Goal: Information Seeking & Learning: Compare options

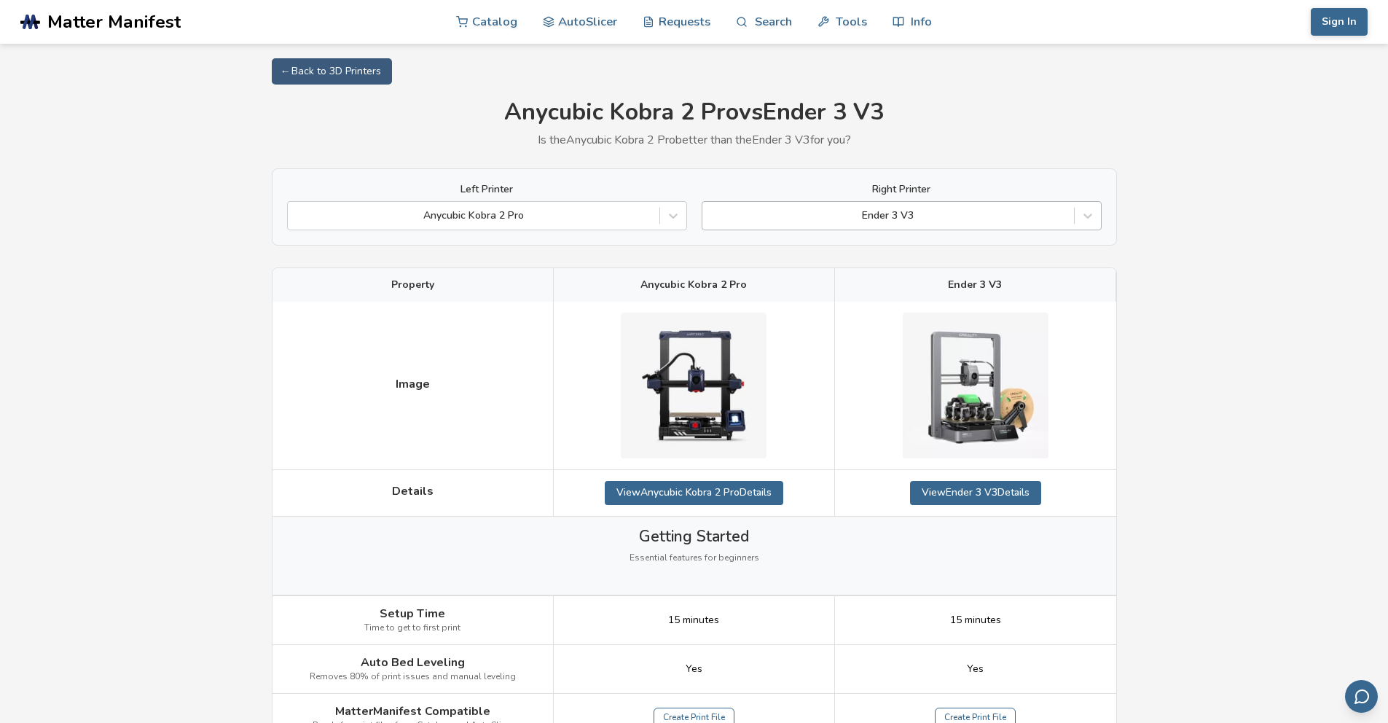
click at [1052, 215] on div at bounding box center [888, 215] width 357 height 15
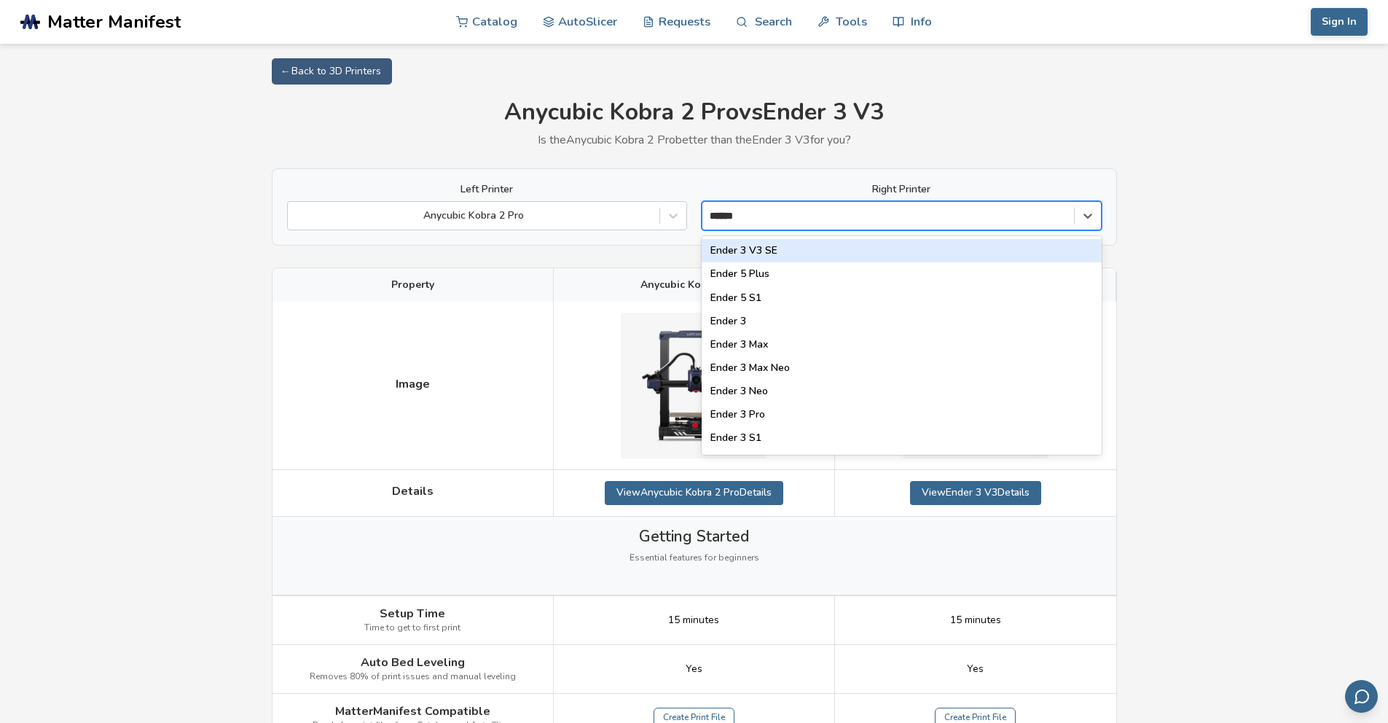
type input "*******"
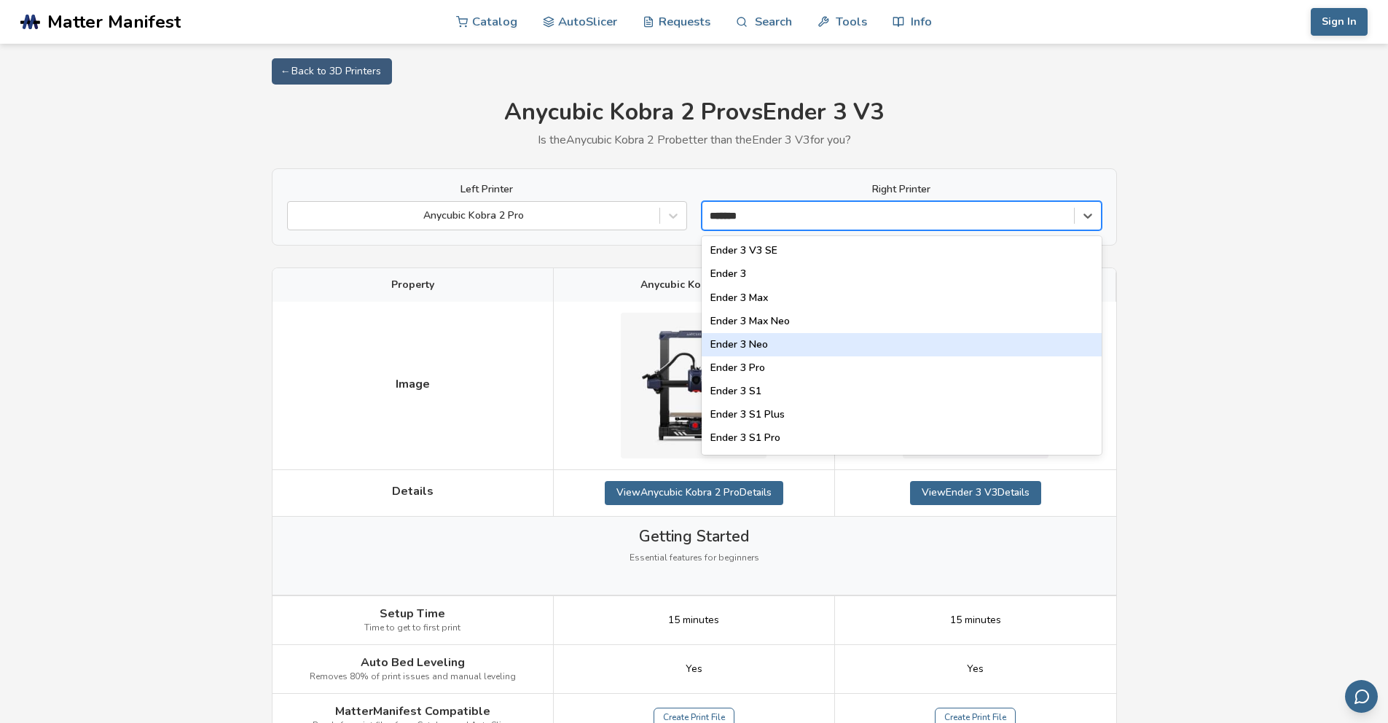
click at [816, 344] on div "Ender 3 Neo" at bounding box center [902, 344] width 400 height 23
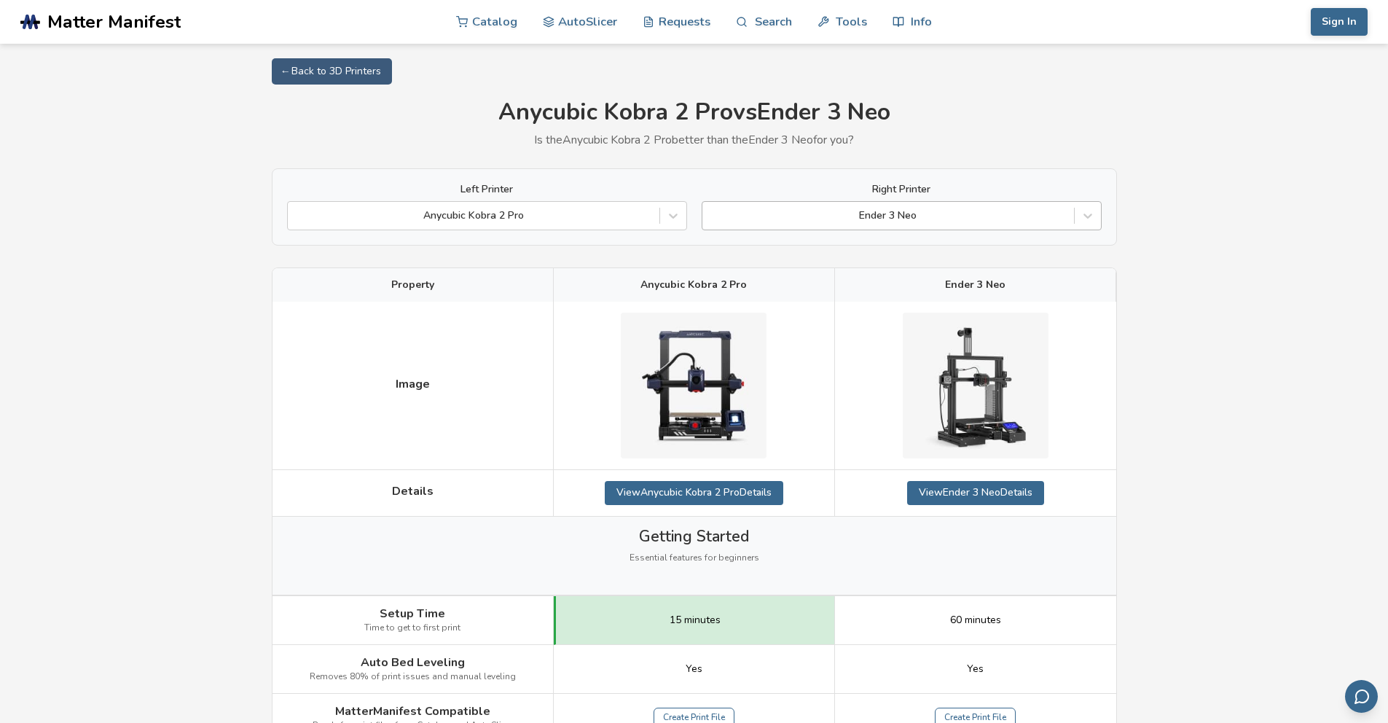
click at [953, 218] on div at bounding box center [888, 215] width 357 height 15
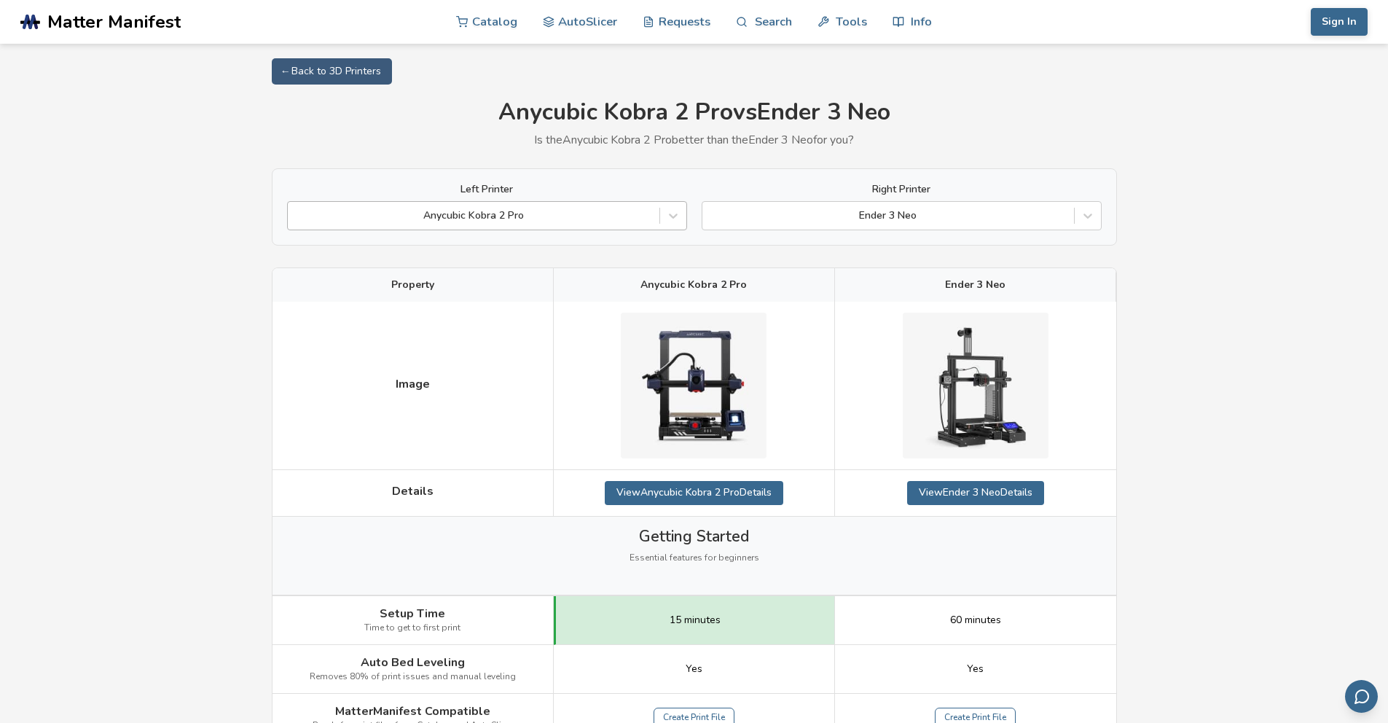
click at [645, 218] on div at bounding box center [473, 215] width 357 height 15
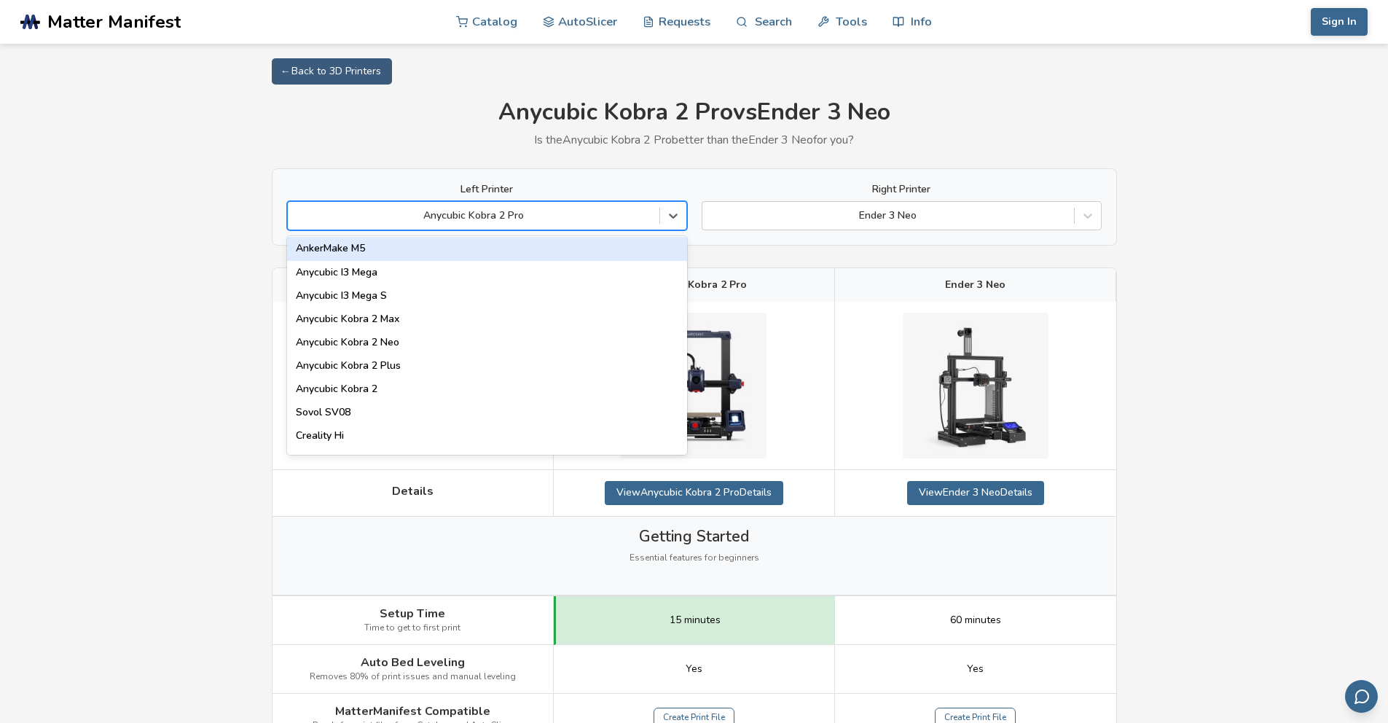
scroll to position [122, 0]
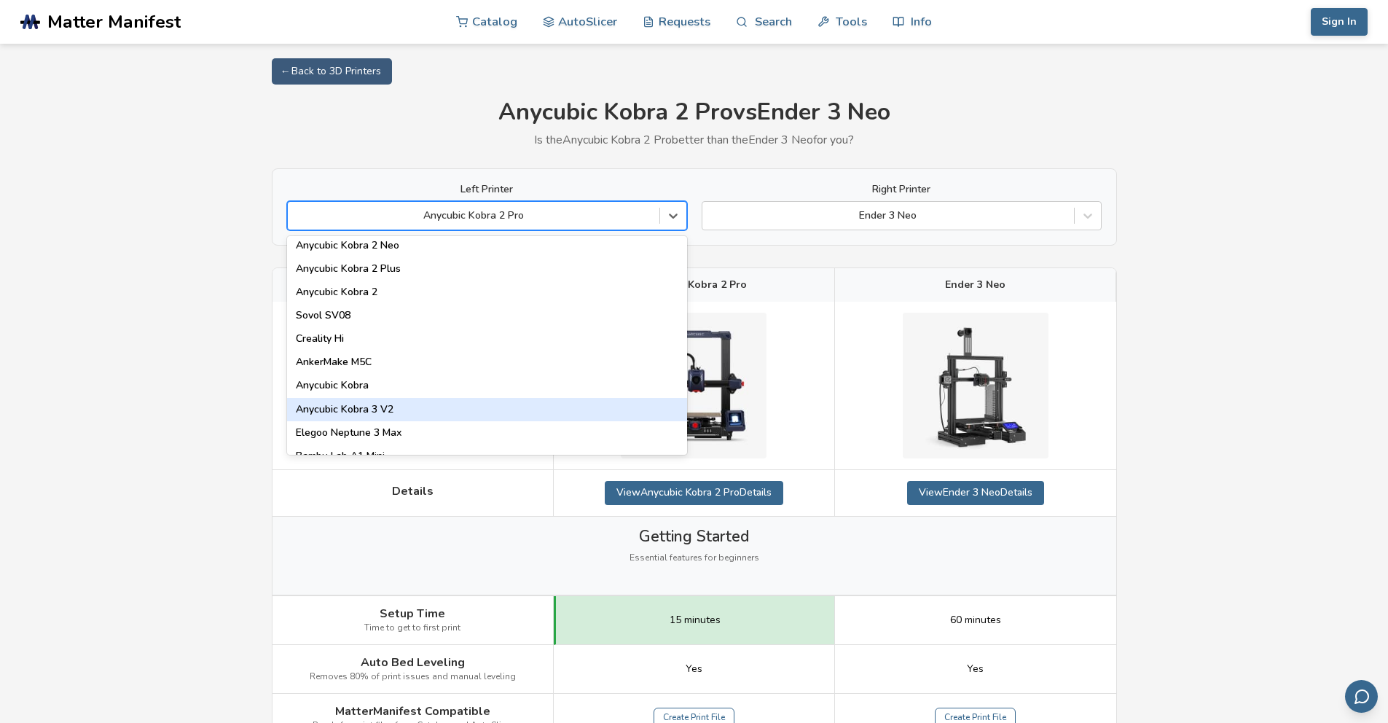
click at [460, 404] on div "Anycubic Kobra 3 V2" at bounding box center [487, 409] width 400 height 23
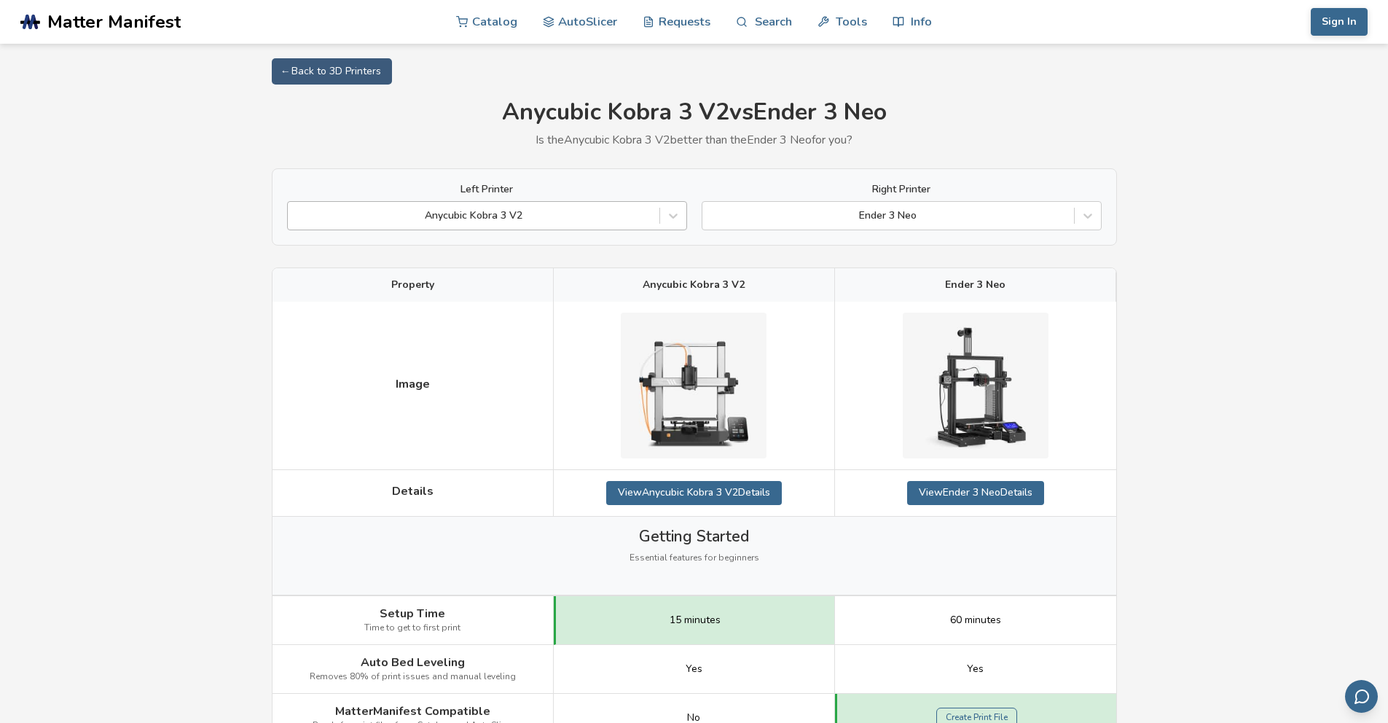
click at [587, 215] on div at bounding box center [473, 215] width 357 height 15
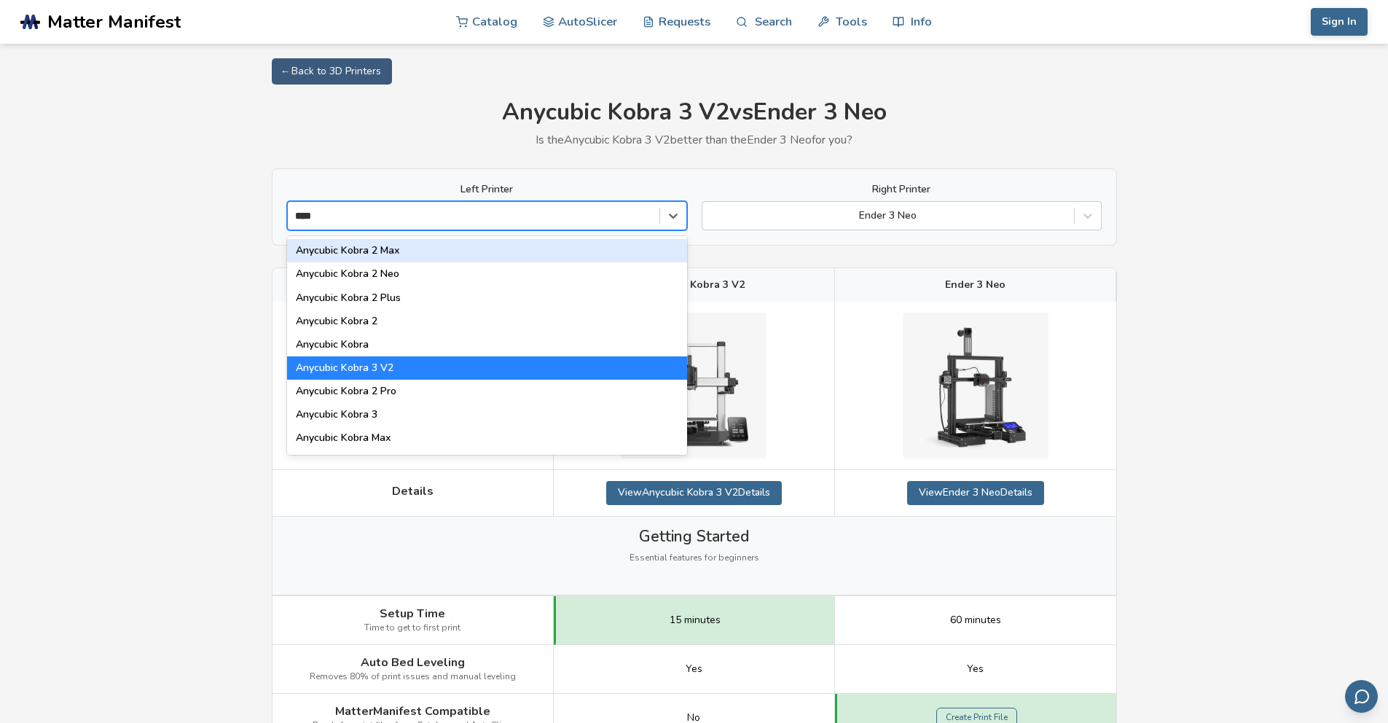
type input "*****"
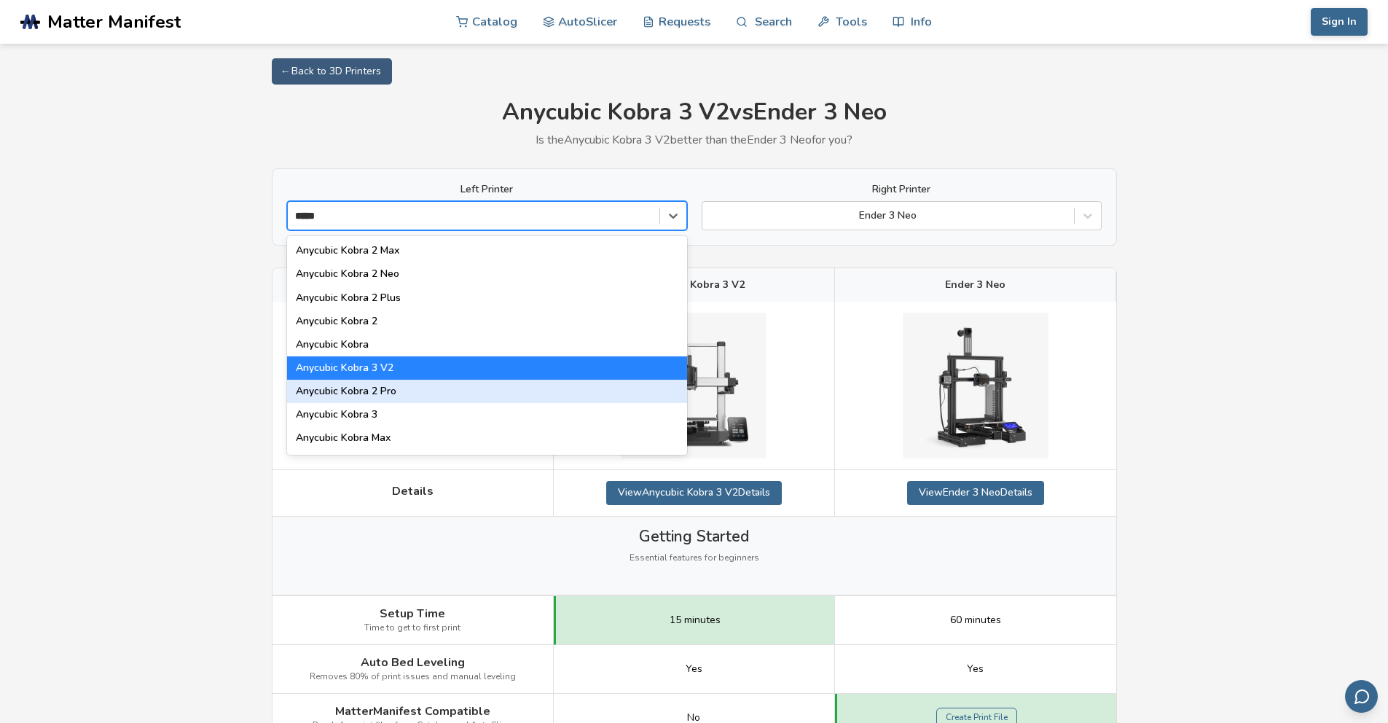
click at [396, 387] on div "Anycubic Kobra 2 Pro" at bounding box center [487, 391] width 400 height 23
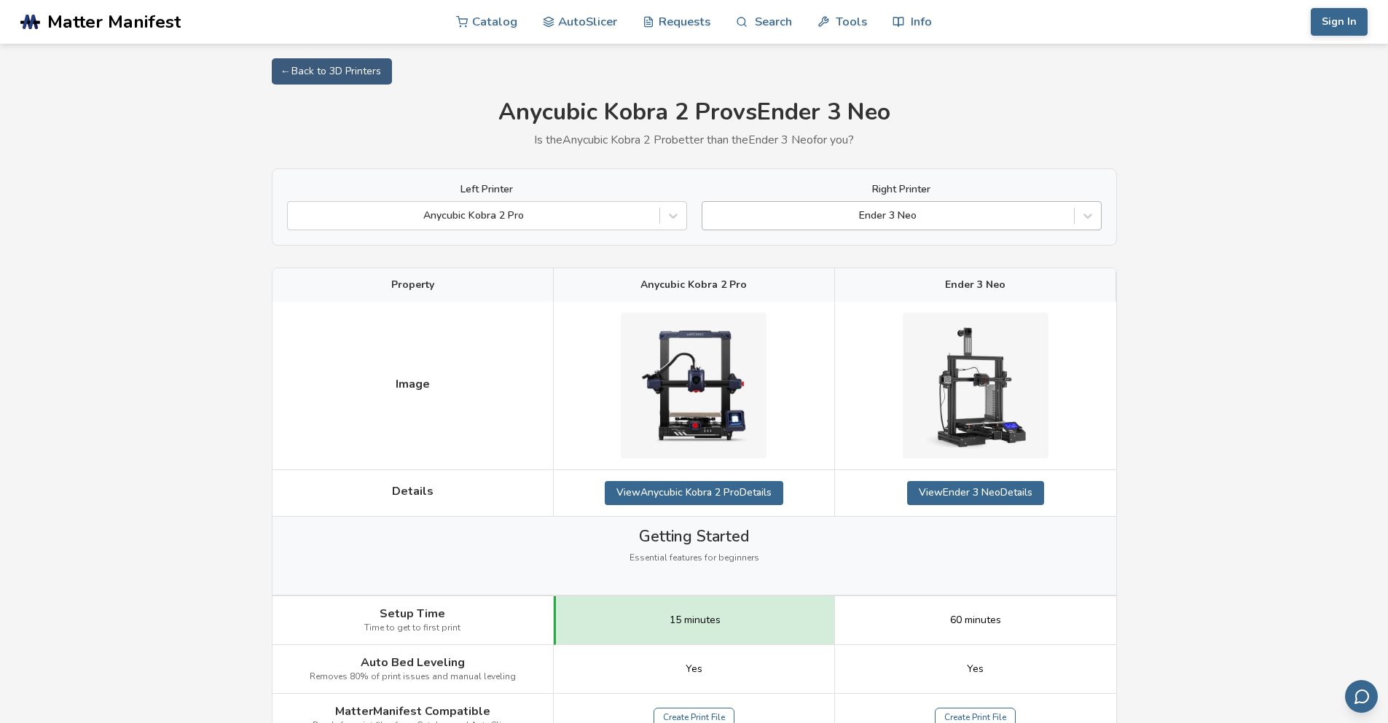
click at [956, 220] on div at bounding box center [888, 215] width 357 height 15
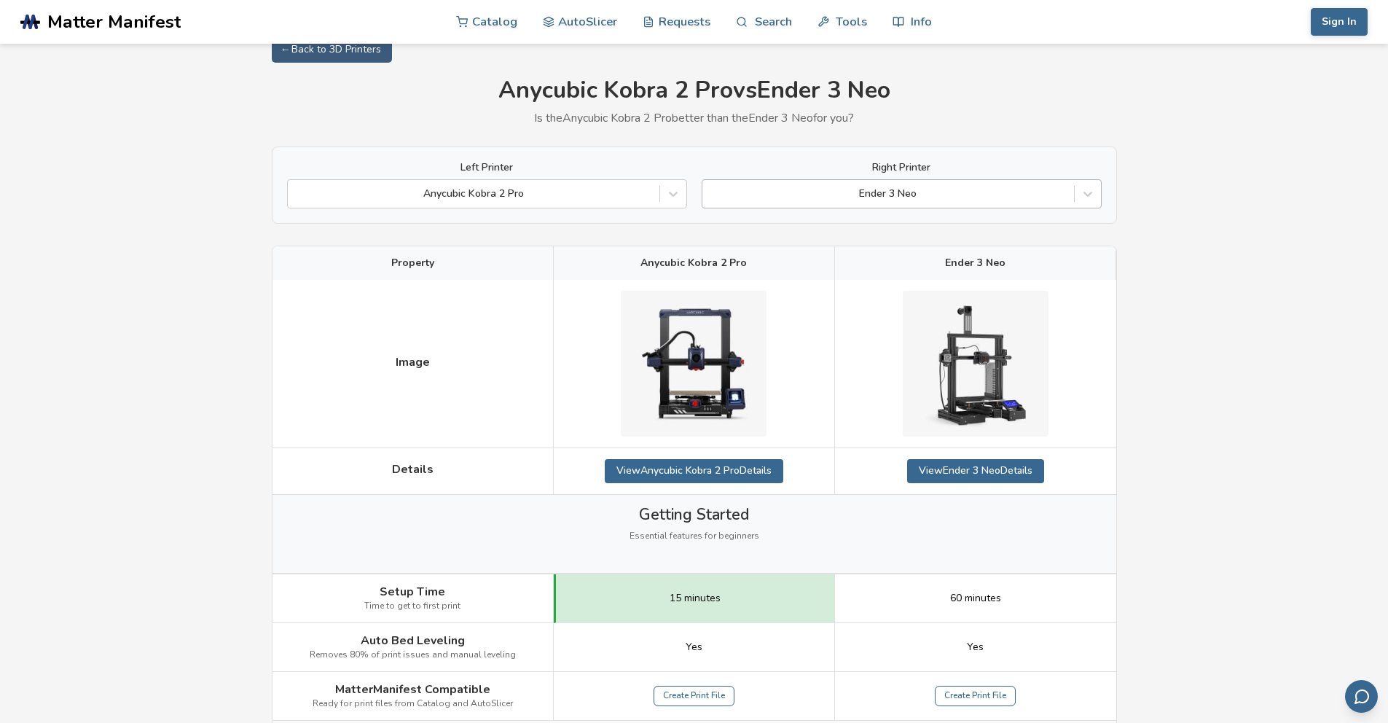
scroll to position [23, 0]
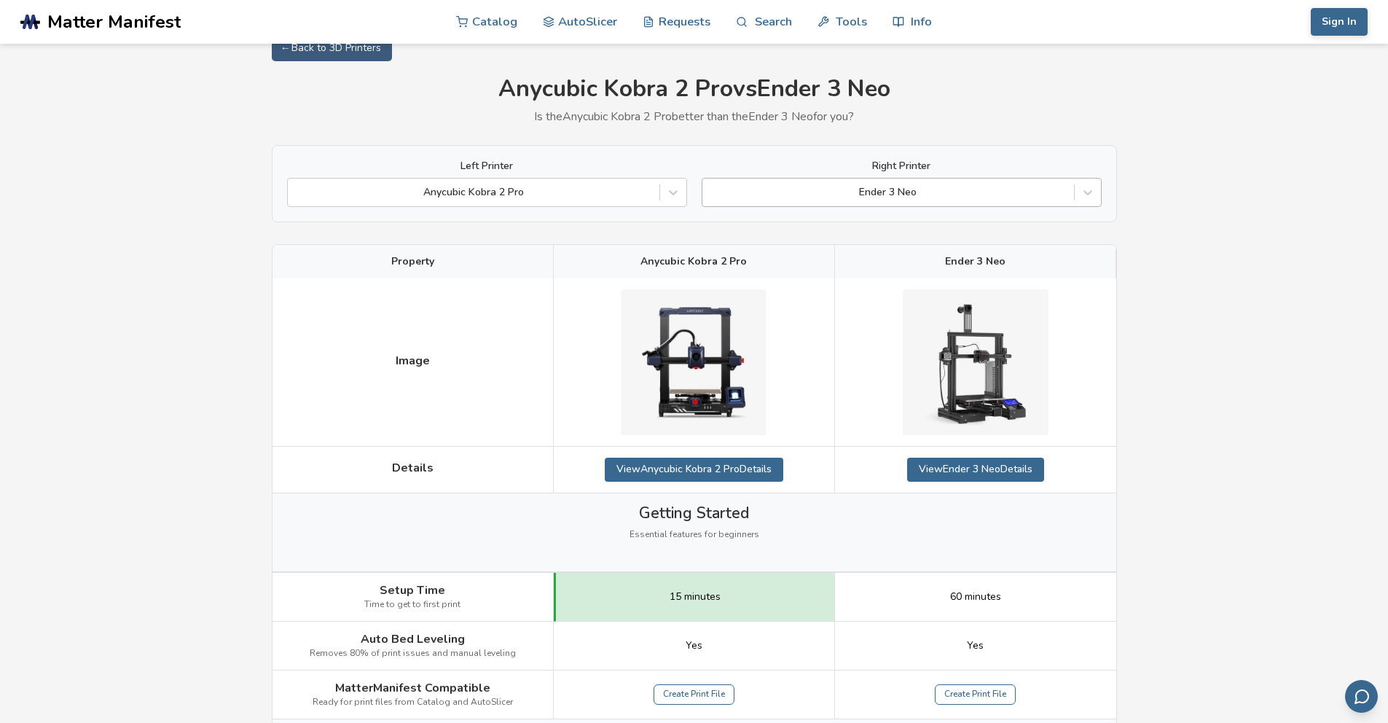
click at [1040, 185] on div at bounding box center [888, 192] width 357 height 15
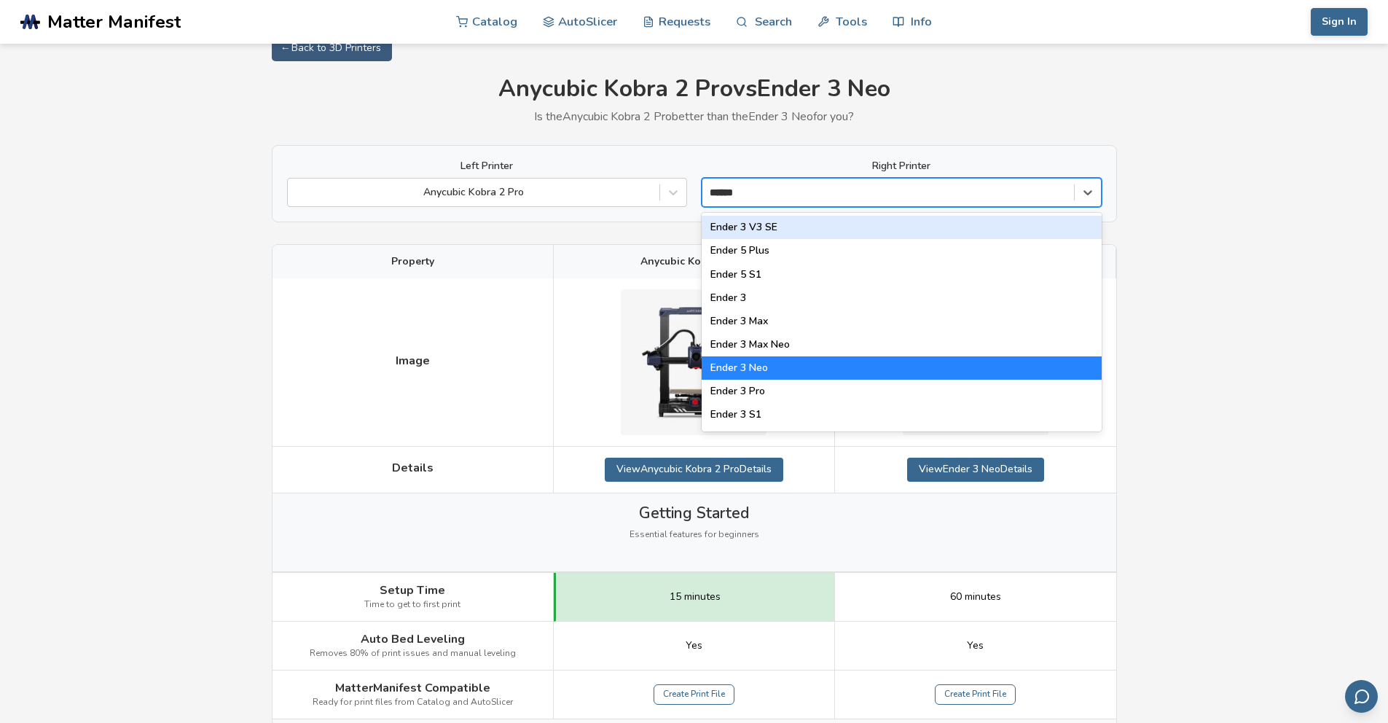
type input "*******"
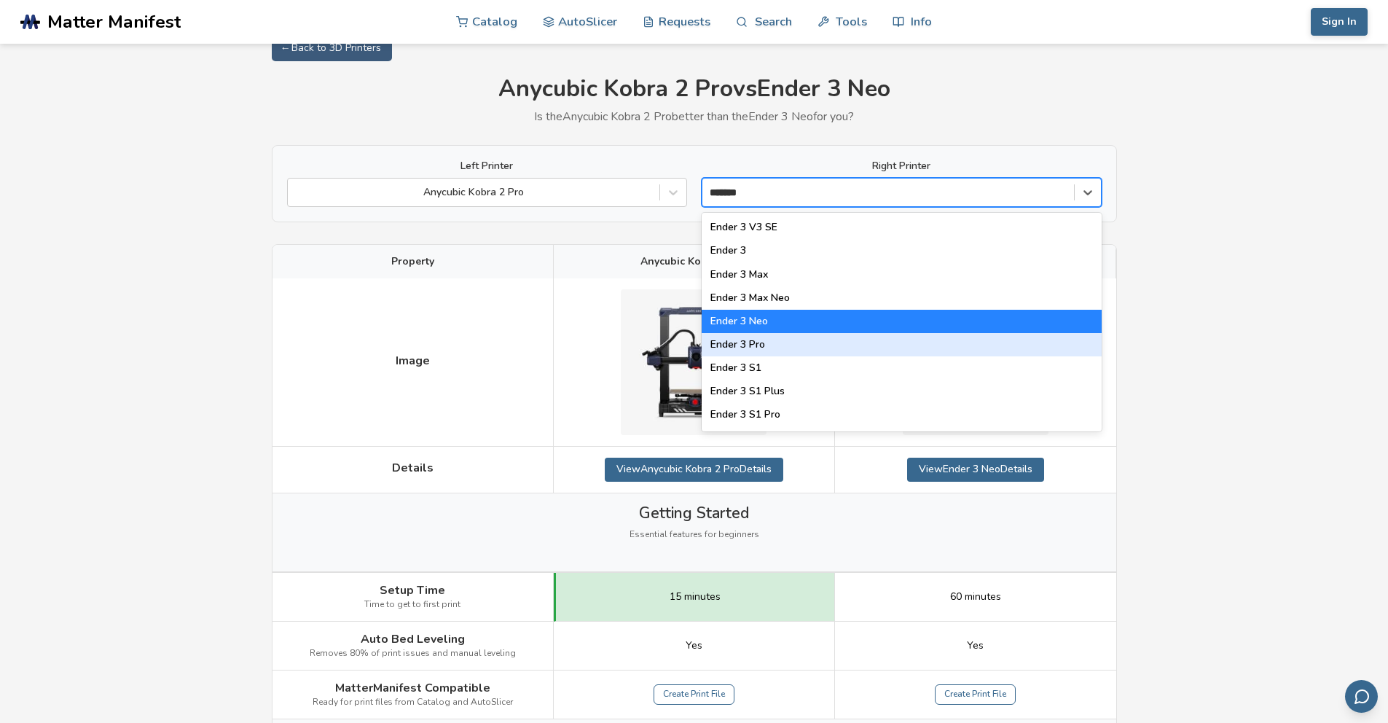
click at [828, 342] on div "Ender 3 Pro" at bounding box center [902, 344] width 400 height 23
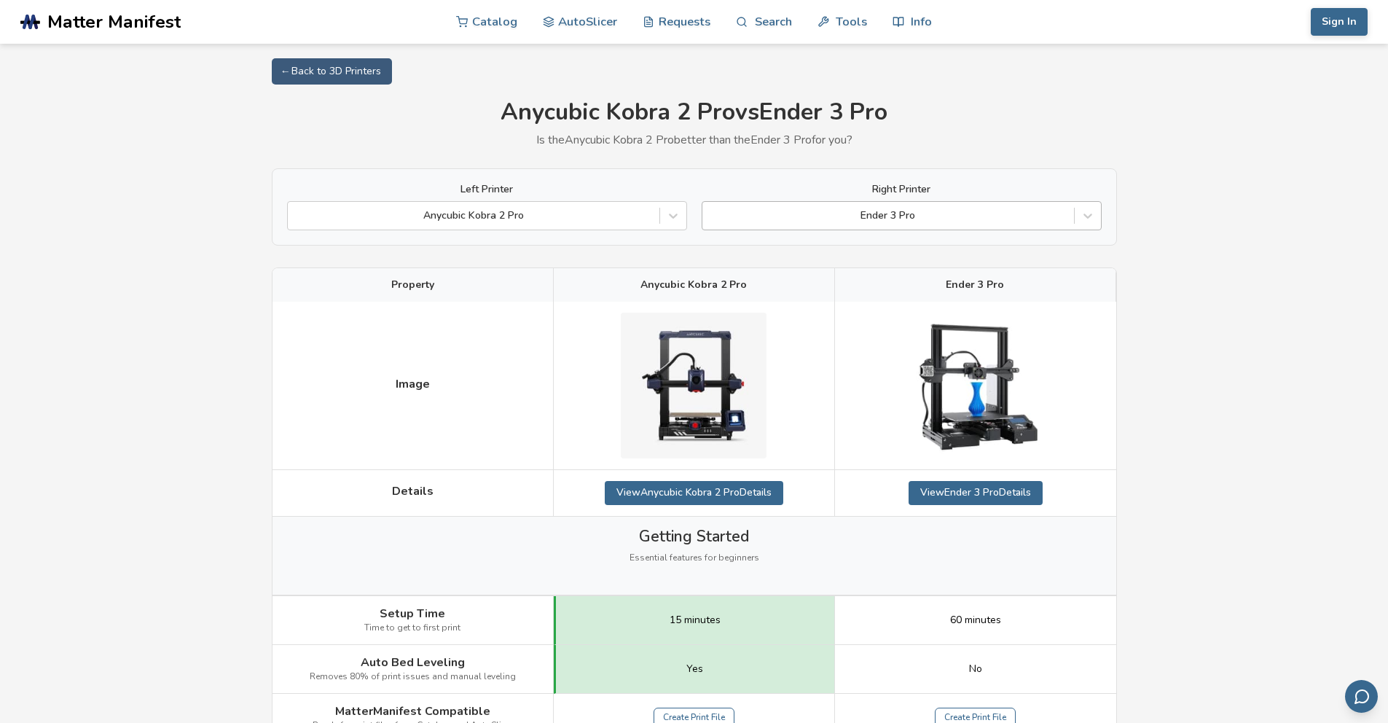
click at [935, 218] on div at bounding box center [888, 215] width 357 height 15
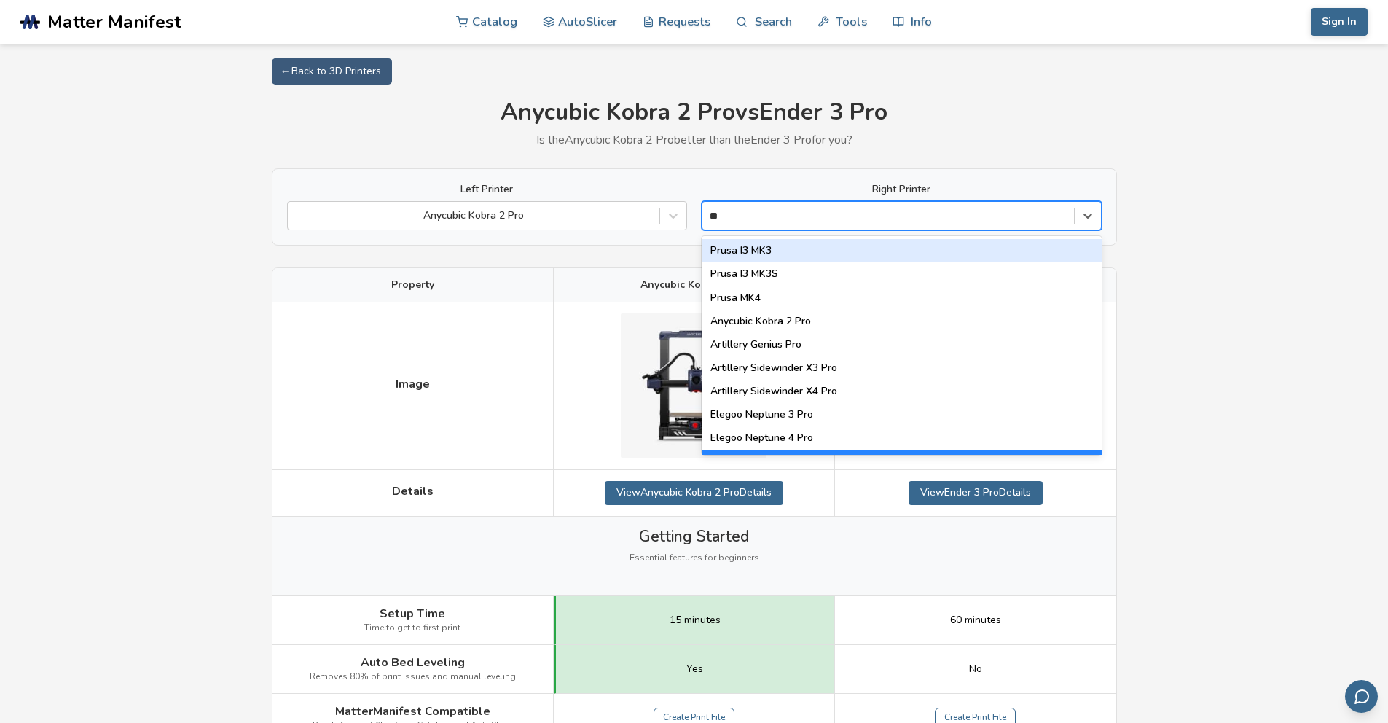
type input "*"
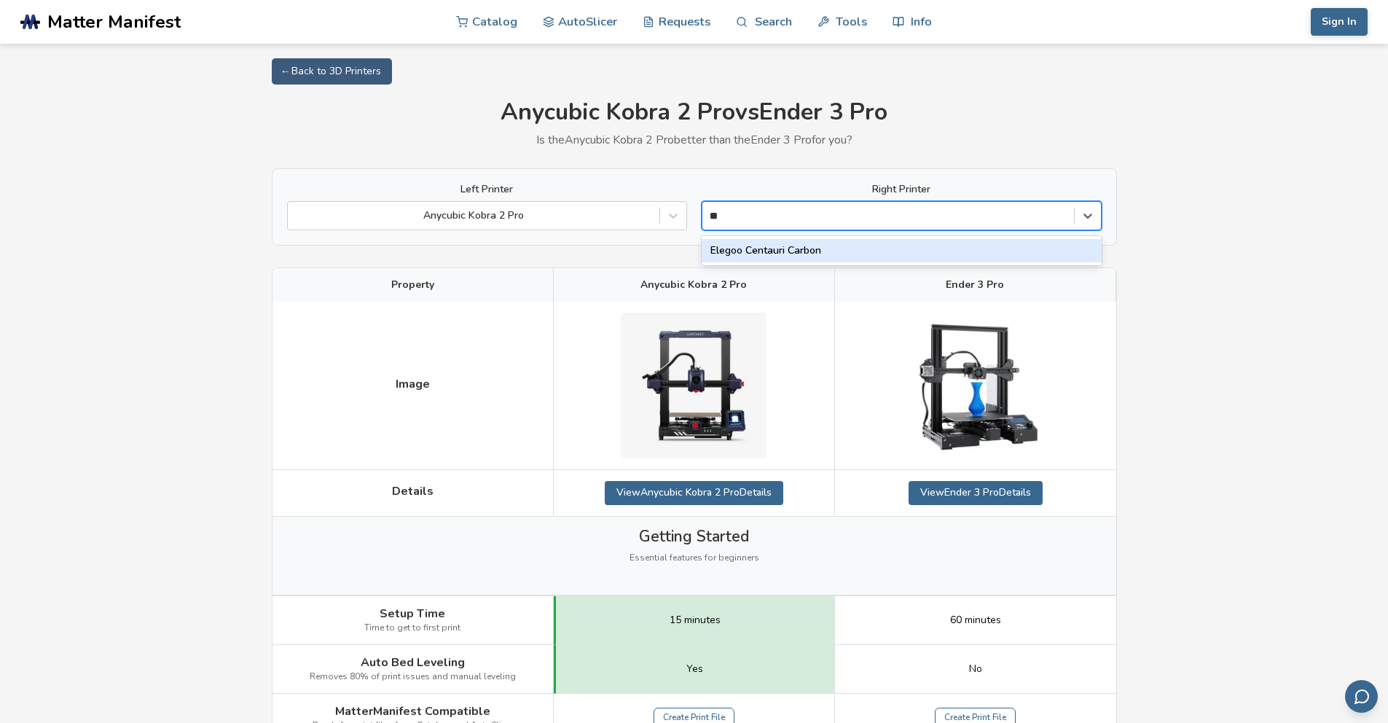
type input "*"
